Goal: Task Accomplishment & Management: Use online tool/utility

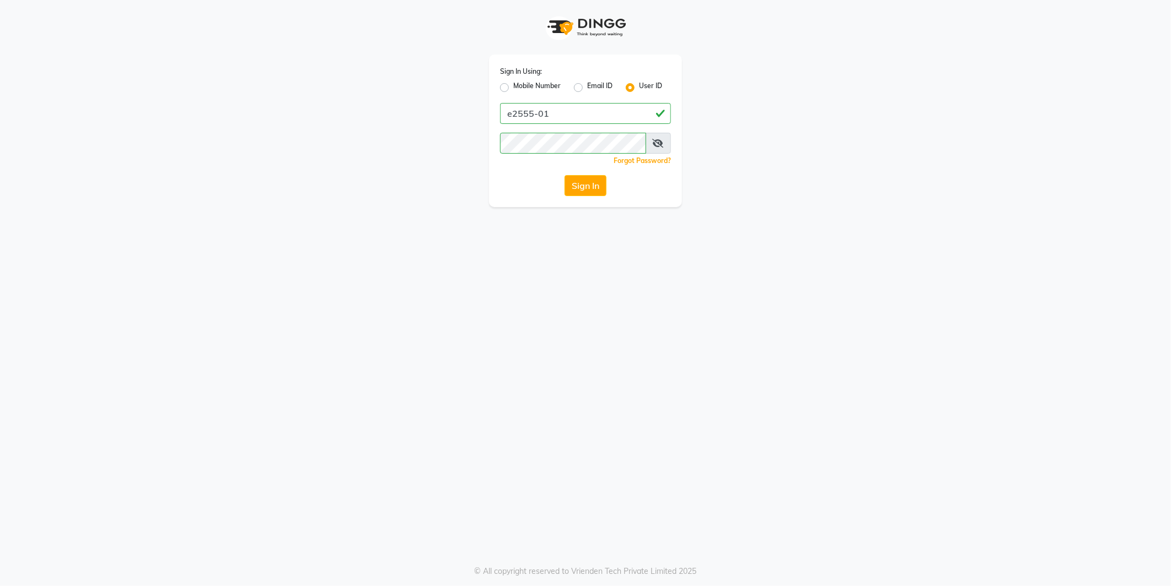
click at [577, 190] on button "Sign In" at bounding box center [585, 185] width 42 height 21
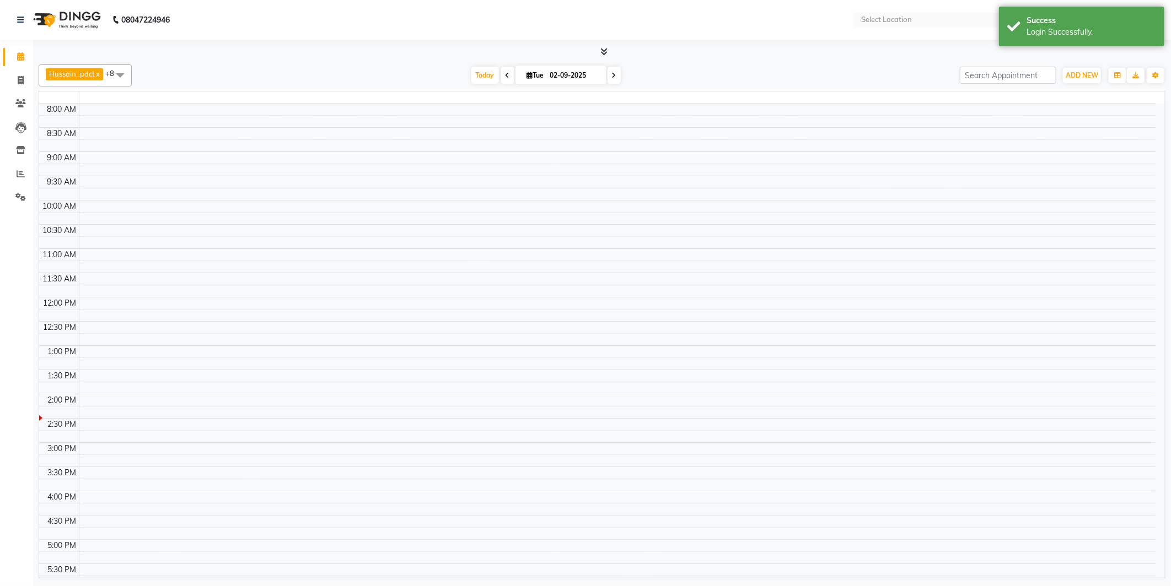
select select "en"
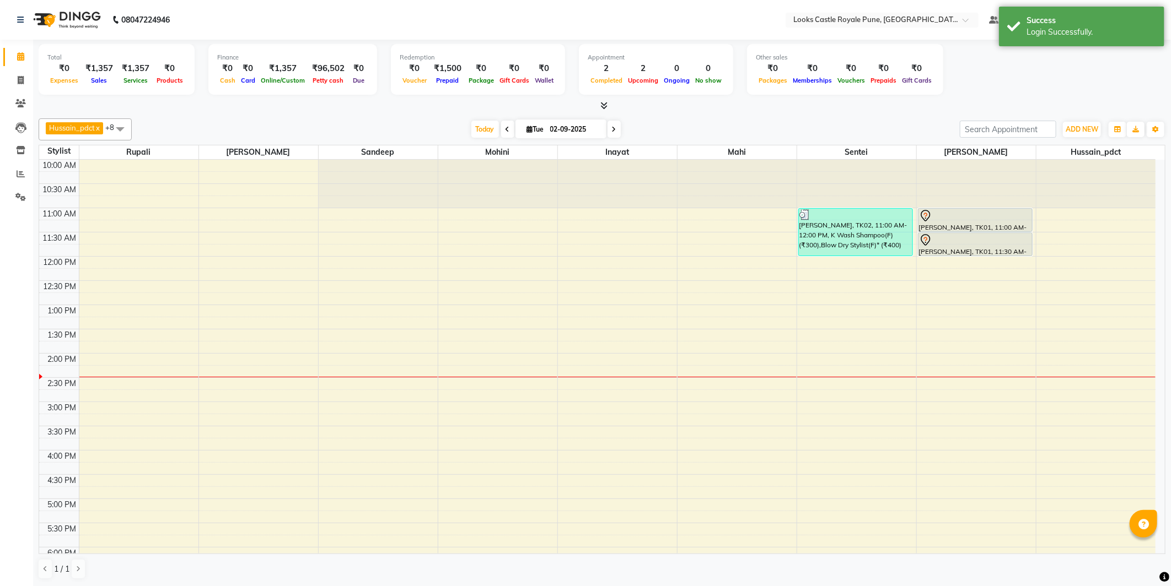
click at [118, 128] on span at bounding box center [120, 128] width 22 height 21
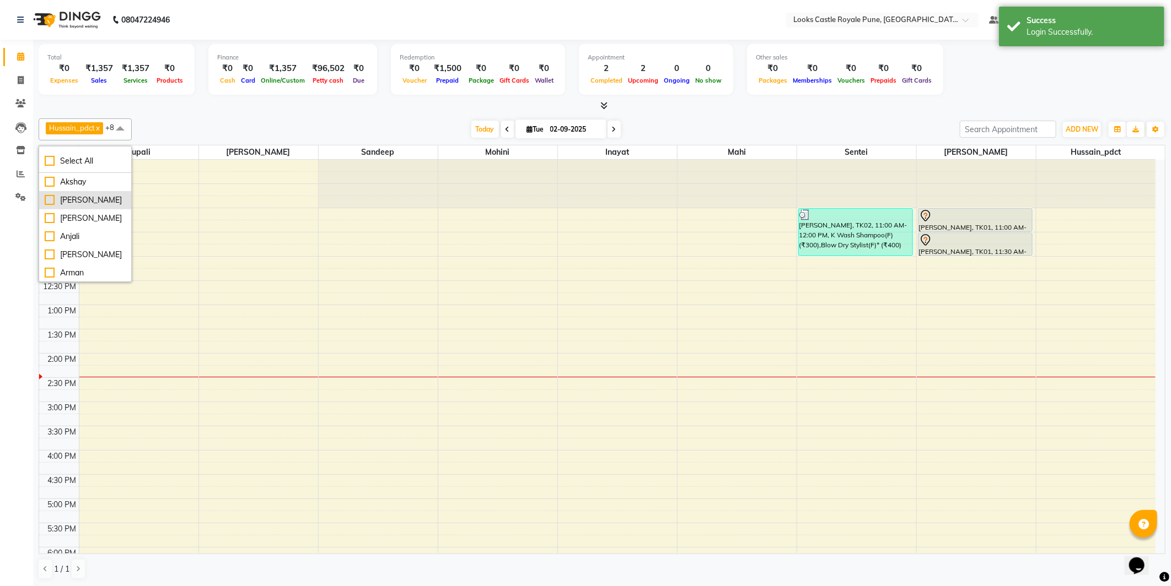
click at [94, 191] on li "[PERSON_NAME]" at bounding box center [85, 200] width 92 height 18
checkbox input "true"
